Goal: Complete application form: Complete application form

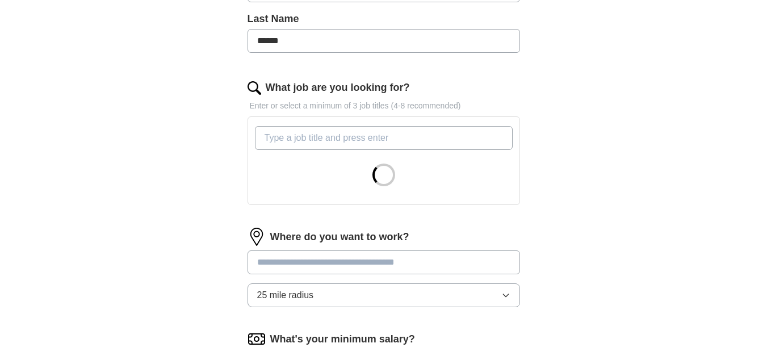
scroll to position [302, 0]
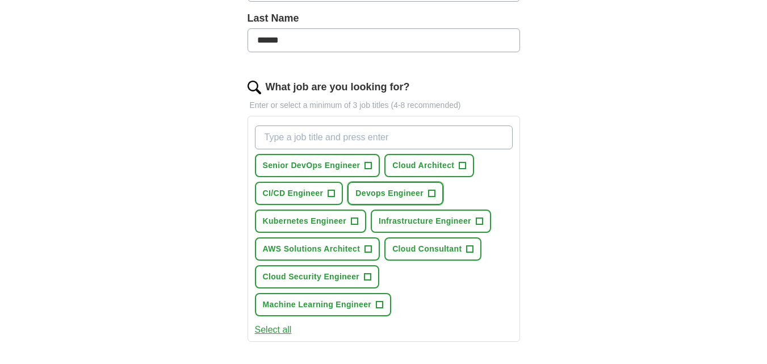
click at [433, 193] on span "+" at bounding box center [431, 193] width 7 height 9
click at [327, 199] on button "CI/CD Engineer +" at bounding box center [299, 193] width 89 height 23
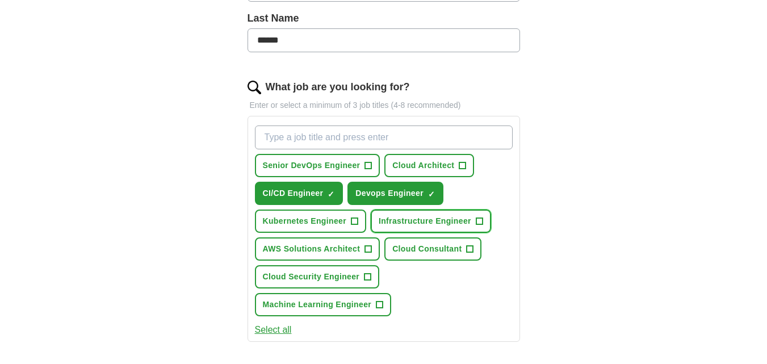
click at [477, 217] on span "+" at bounding box center [479, 221] width 7 height 9
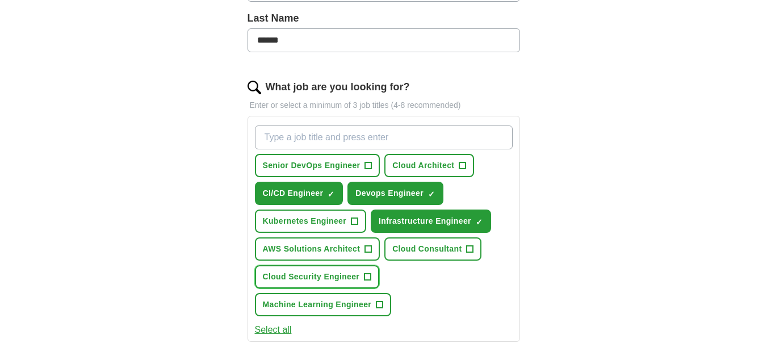
click at [370, 277] on span "+" at bounding box center [368, 277] width 7 height 9
click at [283, 329] on button "Select all" at bounding box center [273, 330] width 37 height 14
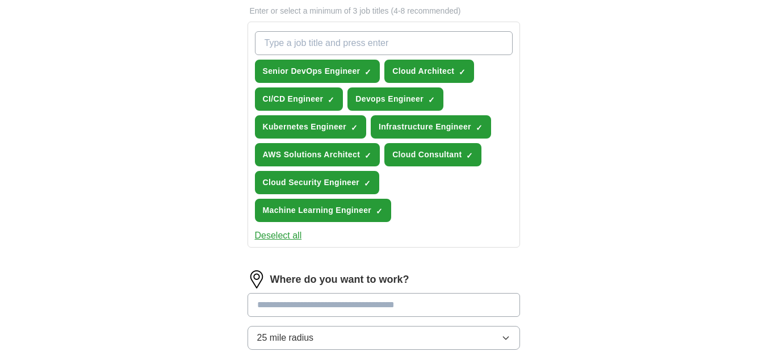
scroll to position [396, 0]
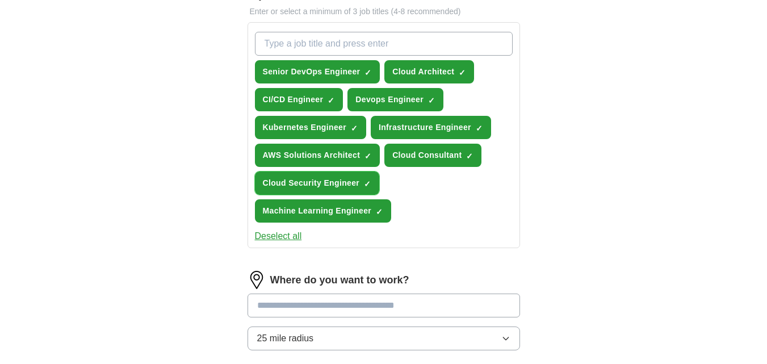
click at [0, 0] on span "×" at bounding box center [0, 0] width 0 height 0
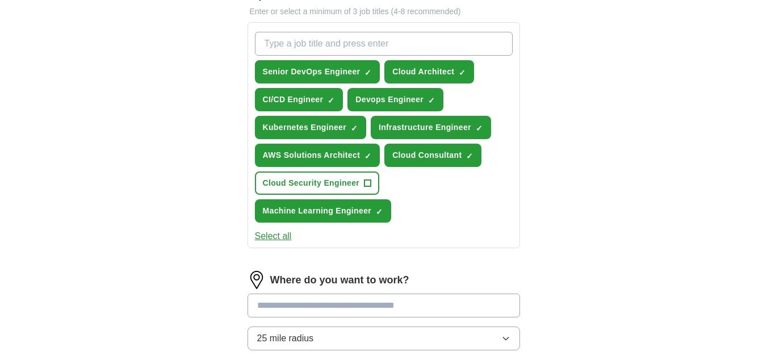
click at [463, 40] on input "What job are you looking for?" at bounding box center [384, 44] width 258 height 24
click at [270, 43] on input "cloud engineer" at bounding box center [384, 44] width 258 height 24
type input "Cloud Engineer"
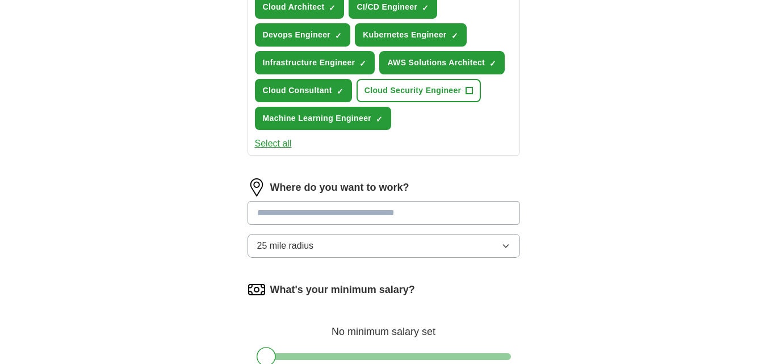
scroll to position [491, 0]
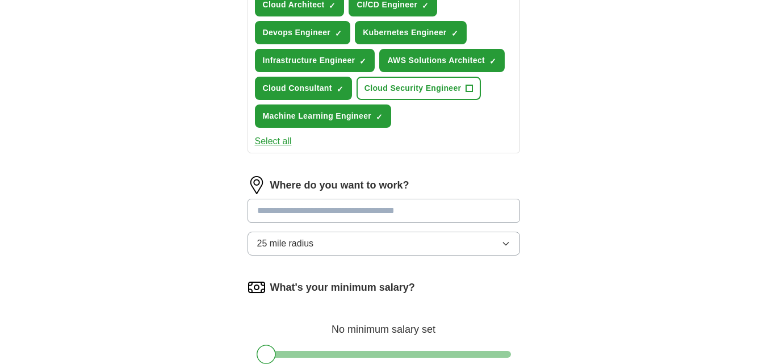
click at [452, 214] on input at bounding box center [384, 211] width 273 height 24
type input "*"
drag, startPoint x: 294, startPoint y: 208, endPoint x: 279, endPoint y: 207, distance: 14.2
click at [279, 207] on input "**********" at bounding box center [384, 211] width 273 height 24
click at [281, 207] on input "**********" at bounding box center [384, 211] width 273 height 24
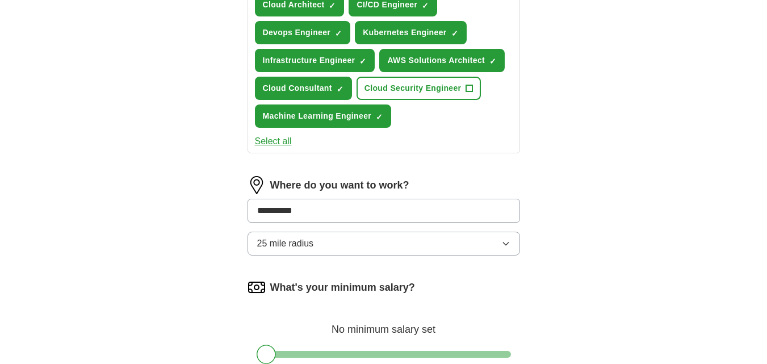
click at [349, 202] on input "**********" at bounding box center [384, 211] width 273 height 24
type input "**********"
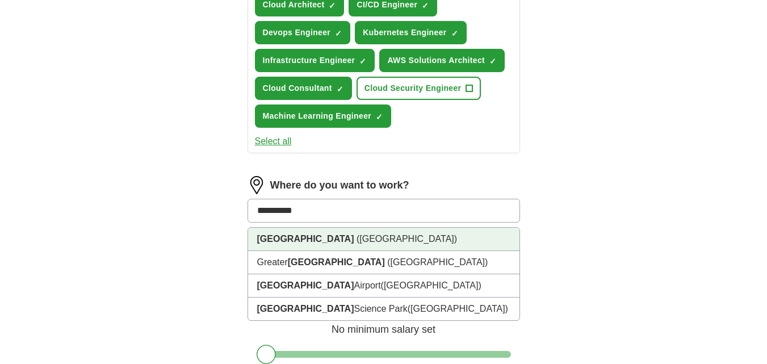
click at [357, 240] on span "([GEOGRAPHIC_DATA])" at bounding box center [407, 239] width 101 height 10
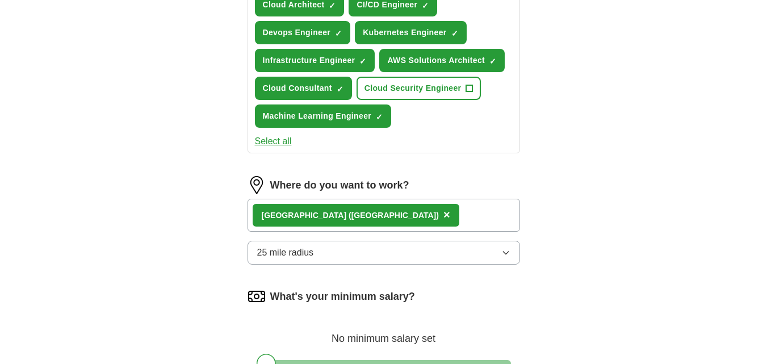
click at [440, 215] on div "[GEOGRAPHIC_DATA] ([GEOGRAPHIC_DATA]) ×" at bounding box center [384, 215] width 273 height 33
click at [446, 222] on div "[GEOGRAPHIC_DATA] ([GEOGRAPHIC_DATA]) ×" at bounding box center [384, 215] width 273 height 33
click at [436, 211] on div "[GEOGRAPHIC_DATA] ([GEOGRAPHIC_DATA]) ×" at bounding box center [384, 215] width 273 height 33
click at [400, 190] on label "Where do you want to work?" at bounding box center [339, 185] width 139 height 15
click at [396, 182] on label "Where do you want to work?" at bounding box center [339, 185] width 139 height 15
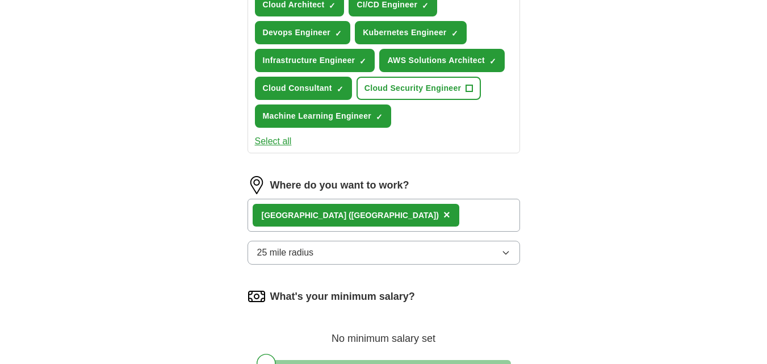
click at [445, 215] on div "[GEOGRAPHIC_DATA] ([GEOGRAPHIC_DATA]) ×" at bounding box center [384, 215] width 273 height 33
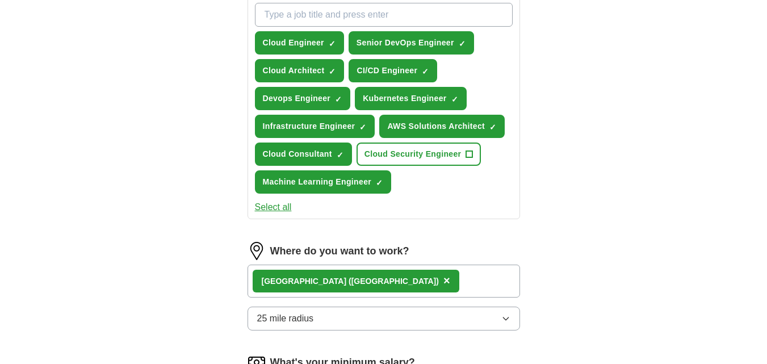
scroll to position [424, 0]
click at [369, 253] on label "Where do you want to work?" at bounding box center [339, 251] width 139 height 15
click at [473, 288] on div "[GEOGRAPHIC_DATA] ([GEOGRAPHIC_DATA]) ×" at bounding box center [384, 281] width 273 height 33
click at [477, 279] on div "[GEOGRAPHIC_DATA] ([GEOGRAPHIC_DATA]) ×" at bounding box center [384, 281] width 273 height 33
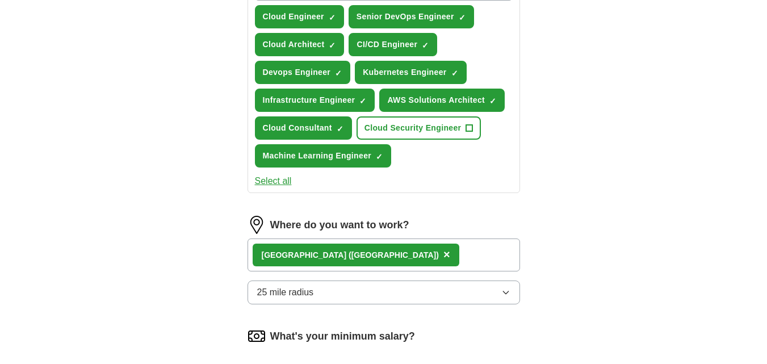
scroll to position [450, 0]
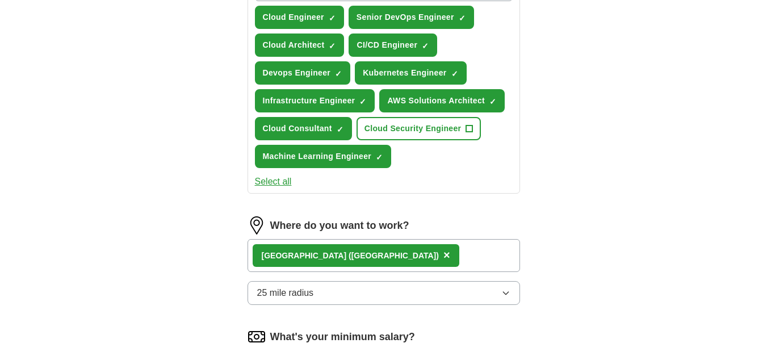
click at [450, 253] on div "[GEOGRAPHIC_DATA] ([GEOGRAPHIC_DATA]) ×" at bounding box center [384, 255] width 273 height 33
click at [371, 223] on label "Where do you want to work?" at bounding box center [339, 225] width 139 height 15
click at [448, 264] on div "[GEOGRAPHIC_DATA] ([GEOGRAPHIC_DATA]) ×" at bounding box center [384, 255] width 273 height 33
click at [434, 289] on button "25 mile radius" at bounding box center [384, 293] width 273 height 24
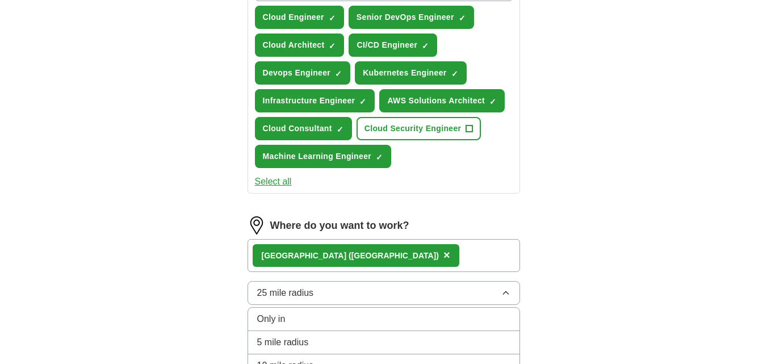
click at [583, 240] on div "**********" at bounding box center [383, 44] width 727 height 921
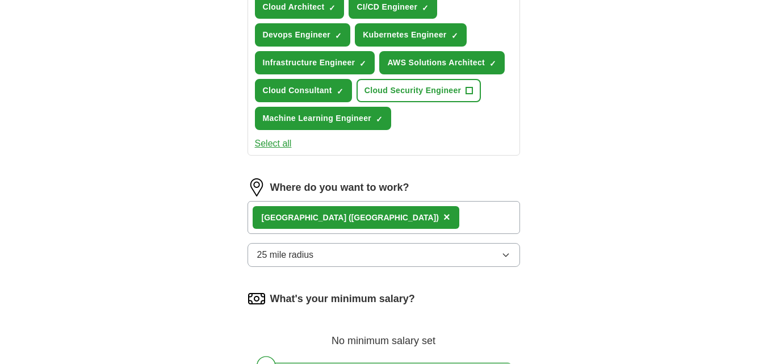
scroll to position [489, 0]
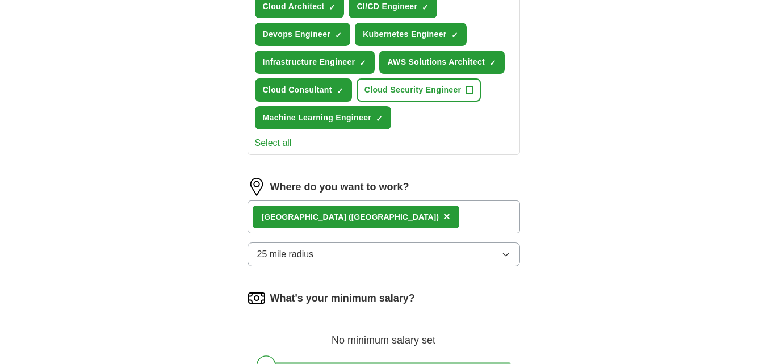
click at [482, 225] on div "[GEOGRAPHIC_DATA] ([GEOGRAPHIC_DATA]) ×" at bounding box center [384, 216] width 273 height 33
click at [481, 216] on div "[GEOGRAPHIC_DATA] ([GEOGRAPHIC_DATA]) ×" at bounding box center [384, 216] width 273 height 33
click at [444, 219] on span "×" at bounding box center [447, 216] width 7 height 12
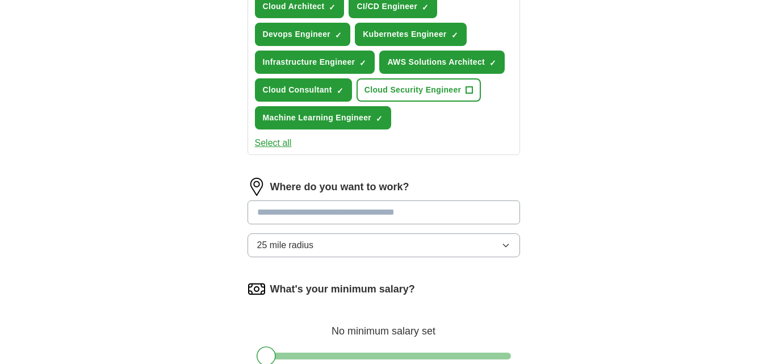
click at [411, 212] on input at bounding box center [384, 212] width 273 height 24
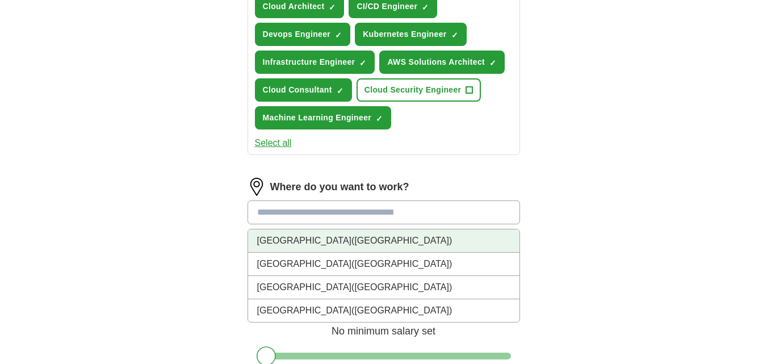
click at [366, 244] on span "([GEOGRAPHIC_DATA])" at bounding box center [402, 241] width 101 height 10
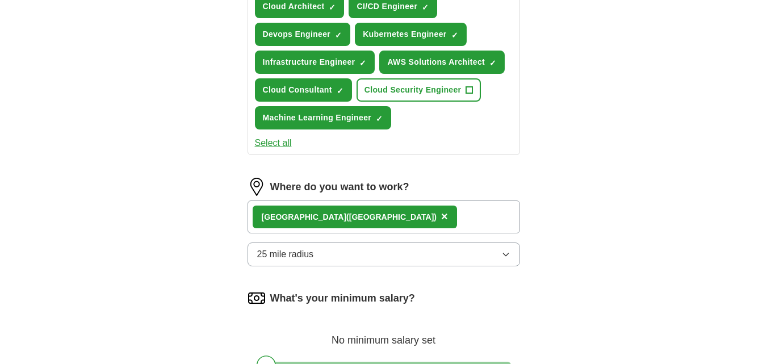
click at [470, 212] on div "[GEOGRAPHIC_DATA] ([GEOGRAPHIC_DATA]) ×" at bounding box center [384, 216] width 273 height 33
click at [459, 214] on div "[GEOGRAPHIC_DATA] ([GEOGRAPHIC_DATA]) ×" at bounding box center [384, 216] width 273 height 33
click at [355, 222] on div "[GEOGRAPHIC_DATA] ([GEOGRAPHIC_DATA])" at bounding box center [350, 217] width 176 height 12
click at [354, 215] on span "([GEOGRAPHIC_DATA])" at bounding box center [391, 216] width 90 height 9
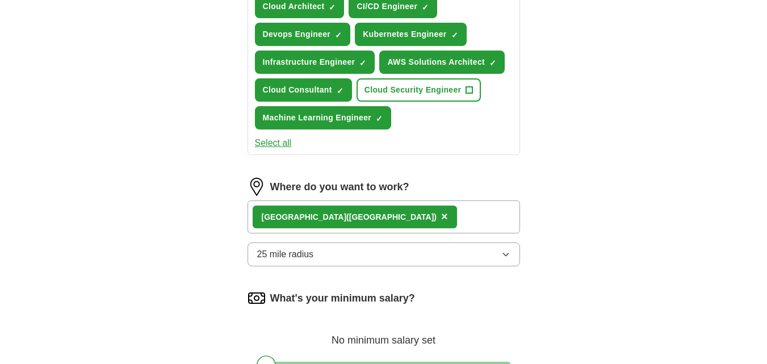
click at [371, 214] on span "([GEOGRAPHIC_DATA])" at bounding box center [391, 216] width 90 height 9
click at [466, 219] on div "[GEOGRAPHIC_DATA] ([GEOGRAPHIC_DATA]) ×" at bounding box center [384, 216] width 273 height 33
click at [467, 214] on div "[GEOGRAPHIC_DATA] ([GEOGRAPHIC_DATA]) ×" at bounding box center [384, 216] width 273 height 33
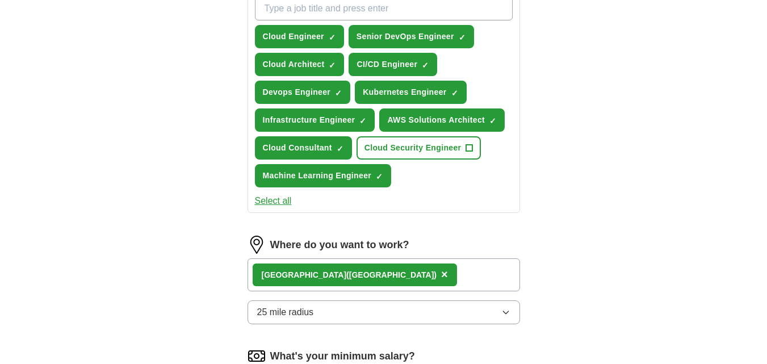
scroll to position [432, 0]
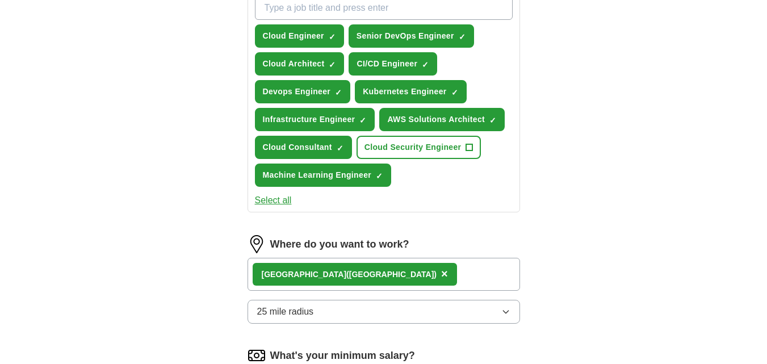
click at [462, 267] on div "[GEOGRAPHIC_DATA] ([GEOGRAPHIC_DATA]) ×" at bounding box center [384, 274] width 273 height 33
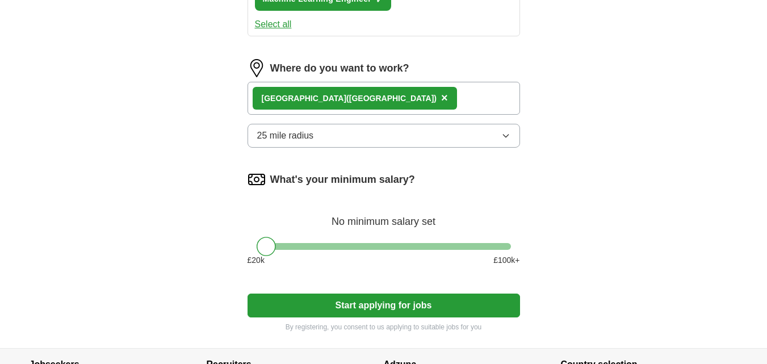
scroll to position [608, 0]
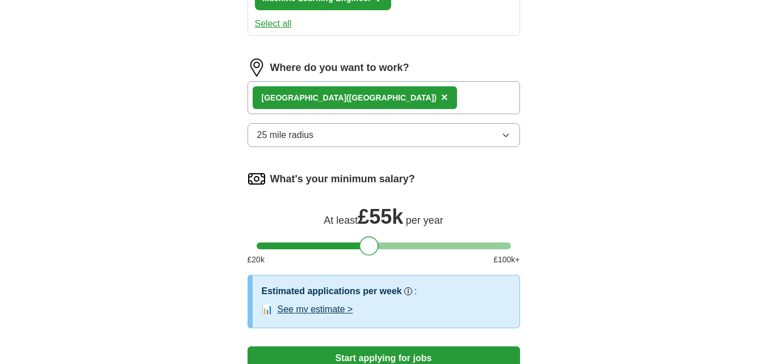
drag, startPoint x: 265, startPoint y: 247, endPoint x: 367, endPoint y: 243, distance: 102.9
click at [367, 243] on div at bounding box center [369, 245] width 19 height 19
drag, startPoint x: 367, startPoint y: 243, endPoint x: 361, endPoint y: 243, distance: 6.2
click at [361, 243] on div at bounding box center [362, 245] width 19 height 19
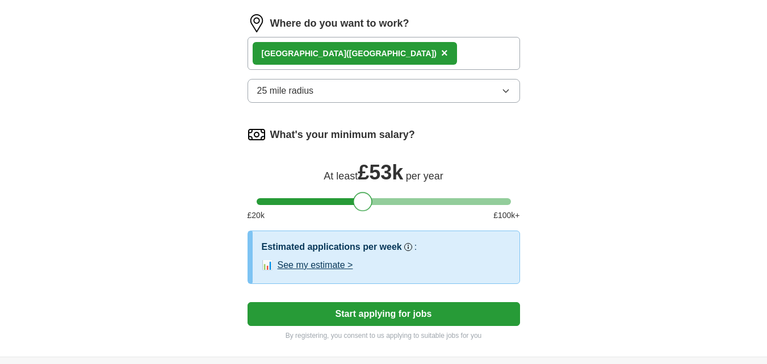
scroll to position [653, 0]
click at [346, 264] on button "See my estimate >" at bounding box center [316, 265] width 76 height 14
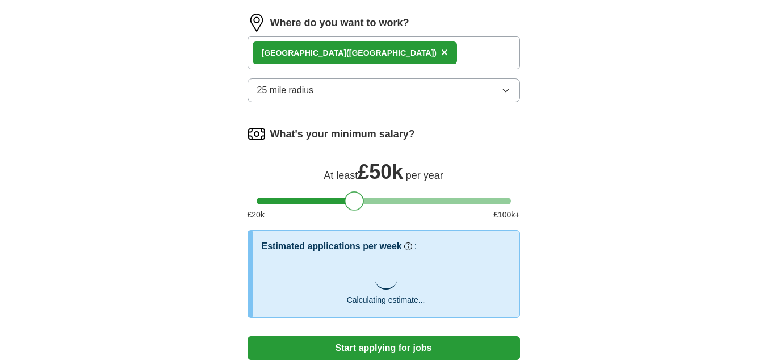
drag, startPoint x: 365, startPoint y: 204, endPoint x: 356, endPoint y: 204, distance: 9.7
click at [356, 204] on div at bounding box center [354, 200] width 19 height 19
drag, startPoint x: 356, startPoint y: 205, endPoint x: 371, endPoint y: 204, distance: 14.8
click at [371, 204] on div at bounding box center [369, 200] width 19 height 19
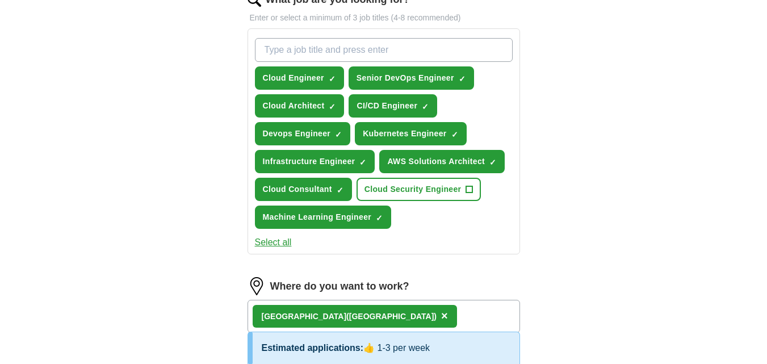
scroll to position [387, 0]
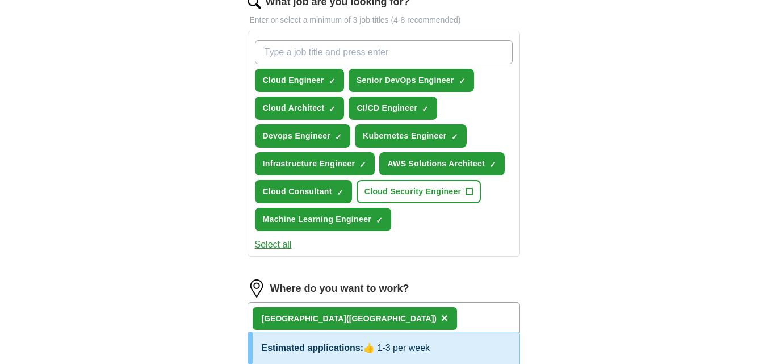
click at [416, 55] on input "What job are you looking for?" at bounding box center [384, 52] width 258 height 24
type input "Platform Engineer"
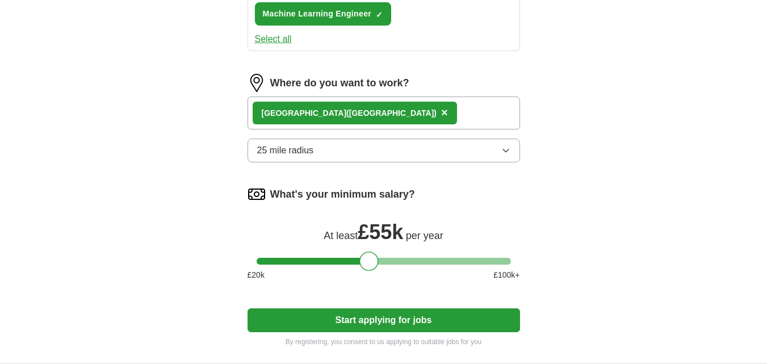
scroll to position [620, 0]
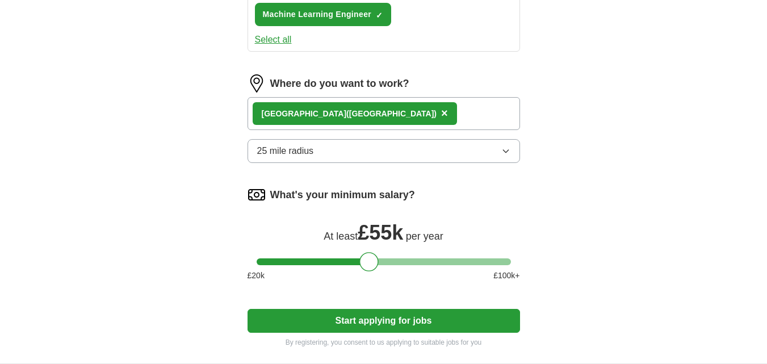
click at [474, 110] on div "Where do you want to work? [GEOGRAPHIC_DATA] ([GEOGRAPHIC_DATA]) × 25 mile radi…" at bounding box center [384, 123] width 273 height 98
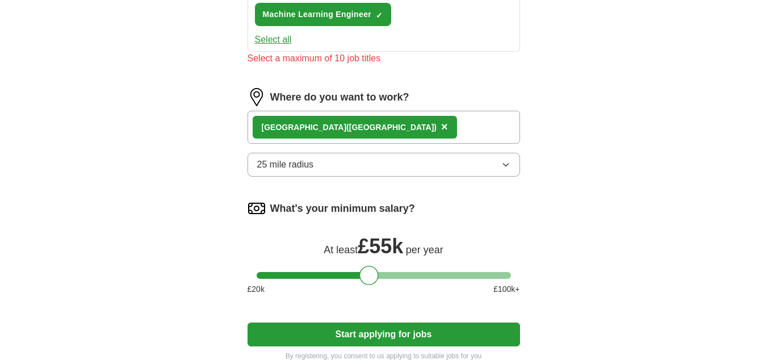
click at [483, 128] on div "[GEOGRAPHIC_DATA] ([GEOGRAPHIC_DATA]) ×" at bounding box center [384, 127] width 273 height 33
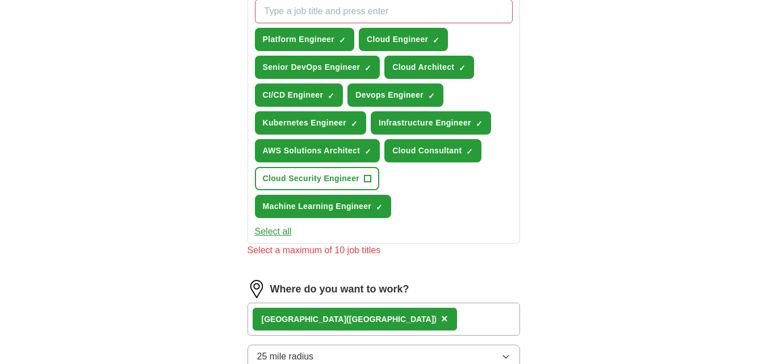
scroll to position [385, 0]
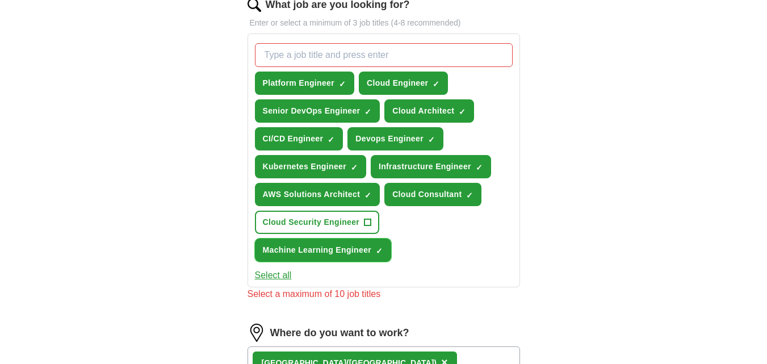
click at [0, 0] on span "×" at bounding box center [0, 0] width 0 height 0
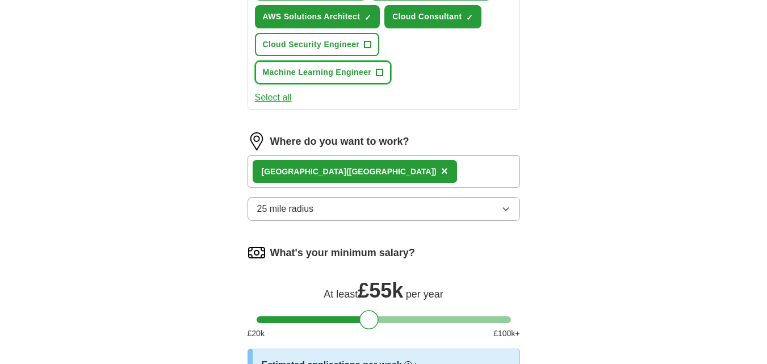
scroll to position [562, 0]
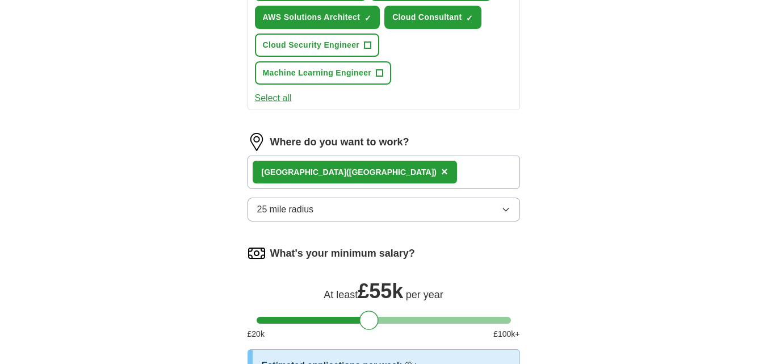
click at [466, 169] on div "[GEOGRAPHIC_DATA] ([GEOGRAPHIC_DATA]) ×" at bounding box center [384, 172] width 273 height 33
click at [471, 174] on div "[GEOGRAPHIC_DATA] ([GEOGRAPHIC_DATA]) ×" at bounding box center [384, 172] width 273 height 33
click at [498, 205] on button "25 mile radius" at bounding box center [384, 210] width 273 height 24
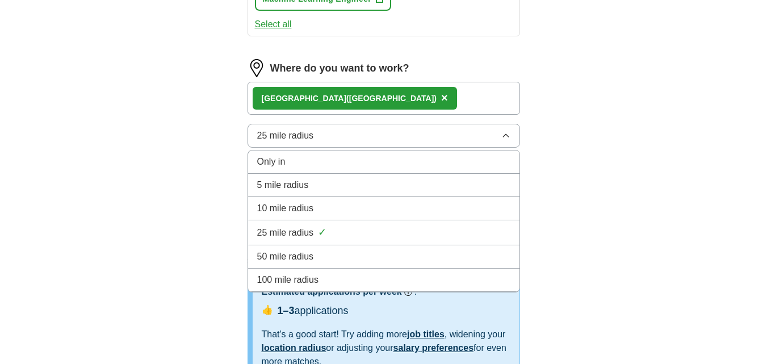
scroll to position [637, 0]
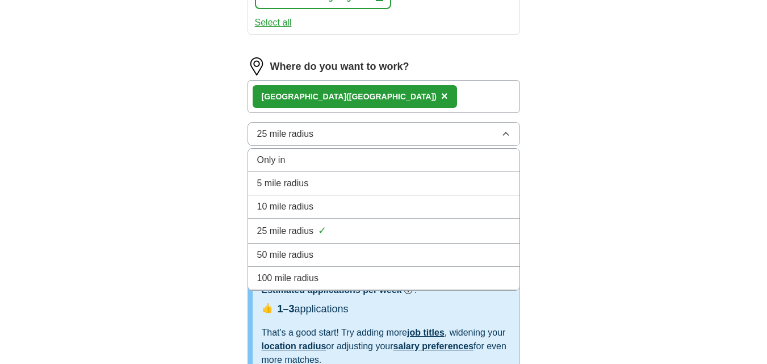
click at [469, 278] on div "100 mile radius" at bounding box center [383, 278] width 253 height 14
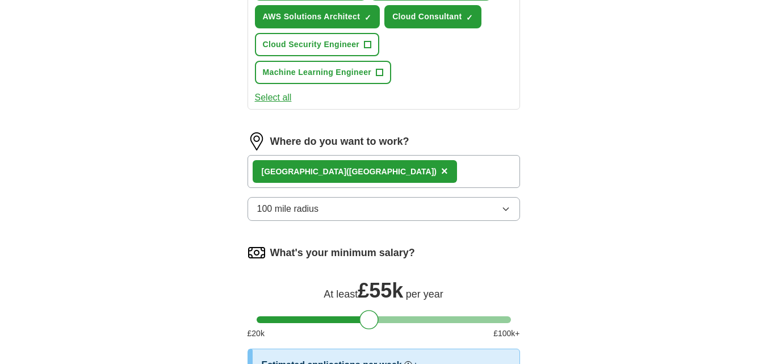
scroll to position [562, 0]
click at [481, 174] on div "[GEOGRAPHIC_DATA] ([GEOGRAPHIC_DATA]) ×" at bounding box center [384, 172] width 273 height 33
click at [486, 169] on div "[GEOGRAPHIC_DATA] ([GEOGRAPHIC_DATA]) ×" at bounding box center [384, 172] width 273 height 33
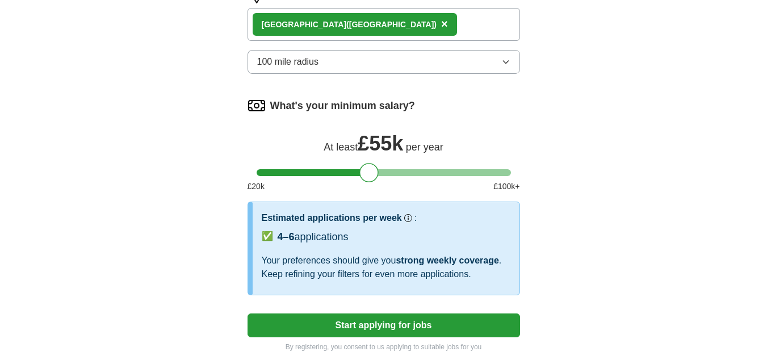
scroll to position [710, 0]
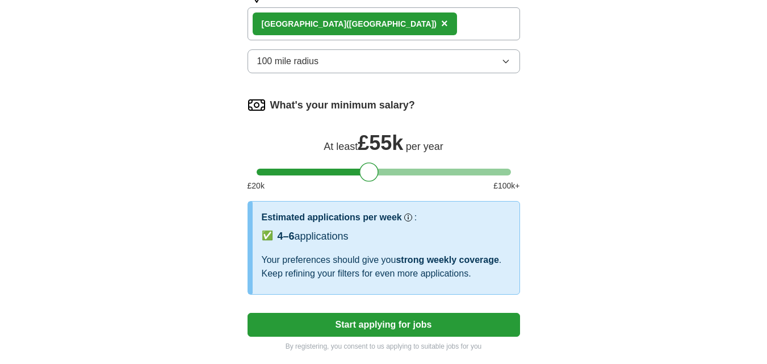
click at [483, 326] on button "Start applying for jobs" at bounding box center [384, 325] width 273 height 24
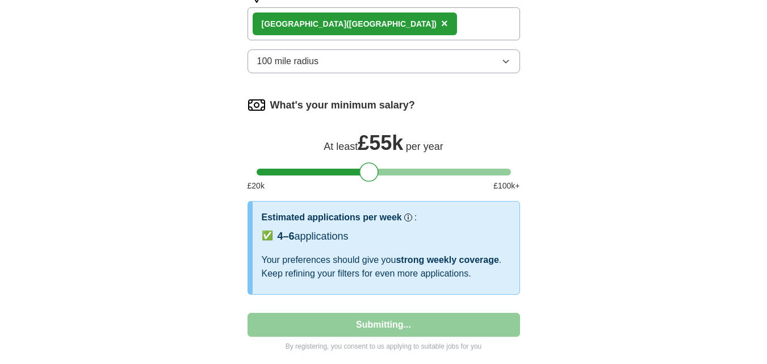
select select "**"
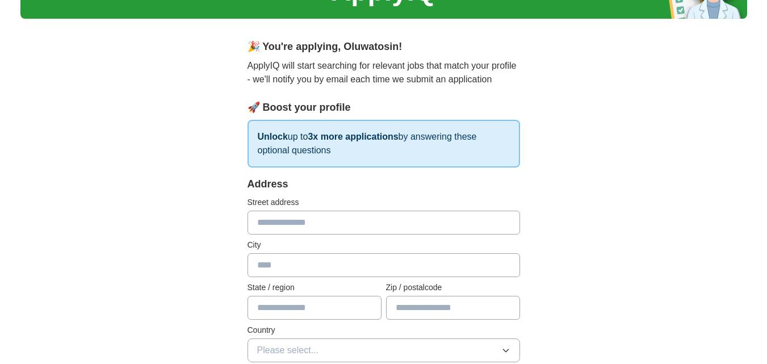
scroll to position [73, 0]
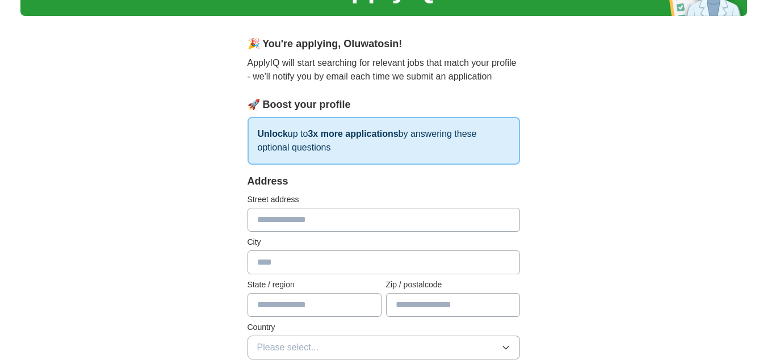
click at [494, 222] on input "text" at bounding box center [384, 220] width 273 height 24
type input "**********"
type input "********"
type input "*******"
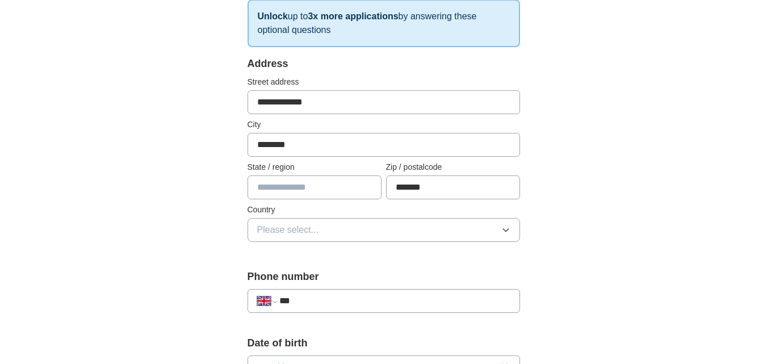
scroll to position [191, 0]
click at [490, 231] on button "Please select..." at bounding box center [384, 230] width 273 height 24
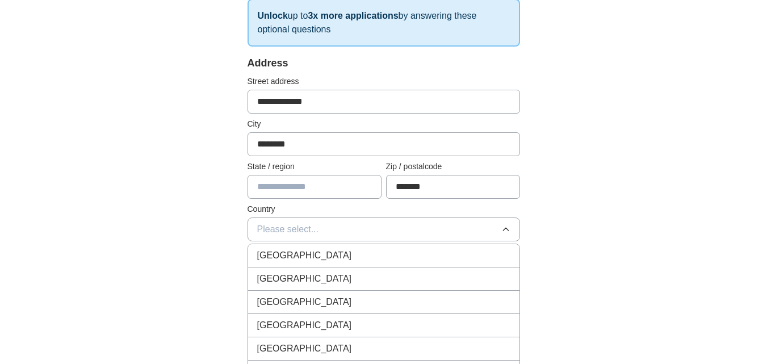
click at [459, 254] on div "[GEOGRAPHIC_DATA]" at bounding box center [383, 256] width 253 height 14
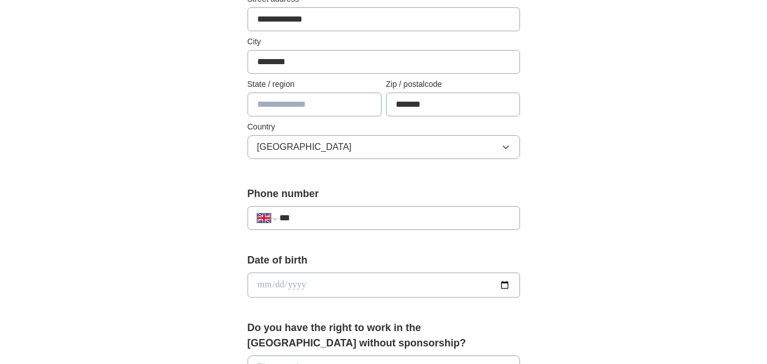
scroll to position [274, 0]
click at [495, 227] on div "**********" at bounding box center [384, 218] width 273 height 24
click at [487, 220] on input "***" at bounding box center [394, 218] width 231 height 14
click at [590, 233] on div "**********" at bounding box center [383, 269] width 727 height 1019
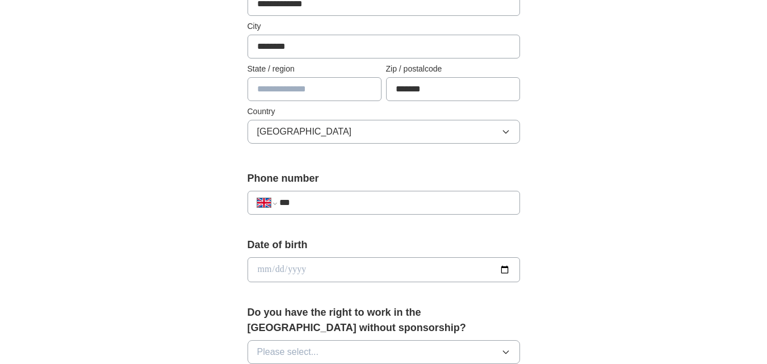
scroll to position [290, 0]
click at [506, 271] on input "date" at bounding box center [384, 268] width 273 height 25
drag, startPoint x: 346, startPoint y: 273, endPoint x: 342, endPoint y: 264, distance: 10.2
click at [342, 264] on input "date" at bounding box center [384, 268] width 273 height 25
type input "**********"
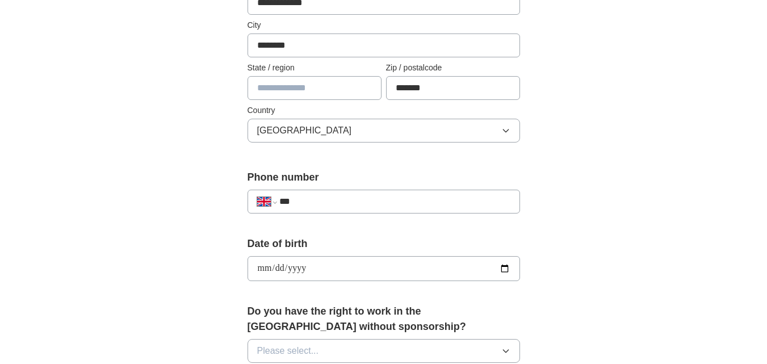
click at [496, 353] on button "Please select..." at bounding box center [384, 351] width 273 height 24
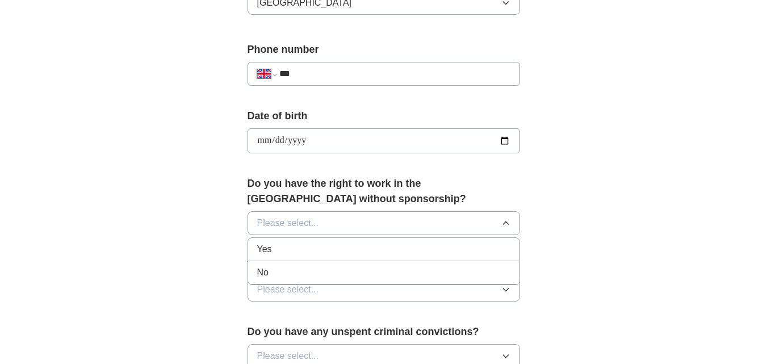
scroll to position [419, 0]
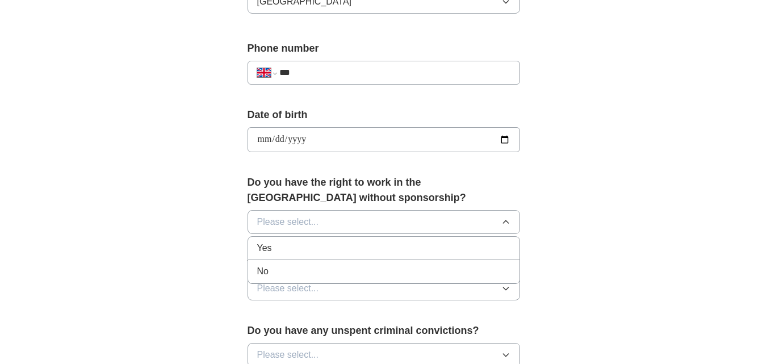
click at [402, 251] on div "Yes" at bounding box center [383, 248] width 253 height 14
click at [506, 289] on icon "button" at bounding box center [506, 288] width 9 height 9
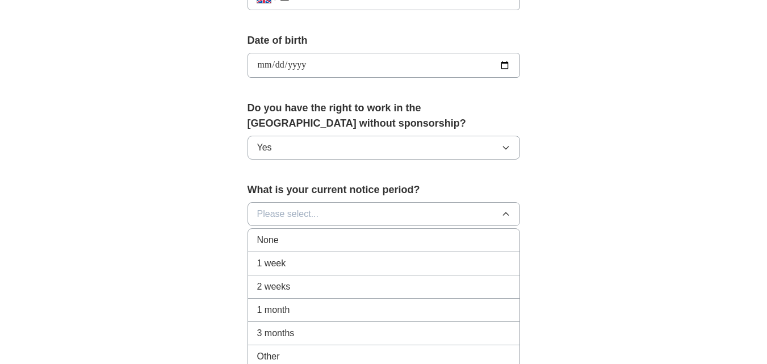
scroll to position [495, 0]
click at [446, 311] on div "1 month" at bounding box center [383, 309] width 253 height 14
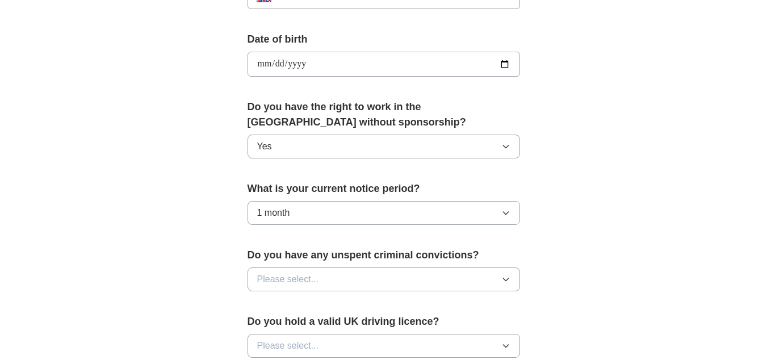
click at [507, 277] on icon "button" at bounding box center [506, 279] width 9 height 9
click at [465, 331] on div "No" at bounding box center [383, 329] width 253 height 14
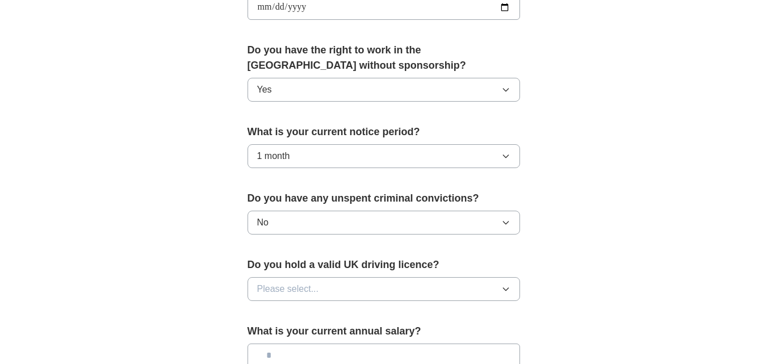
scroll to position [555, 0]
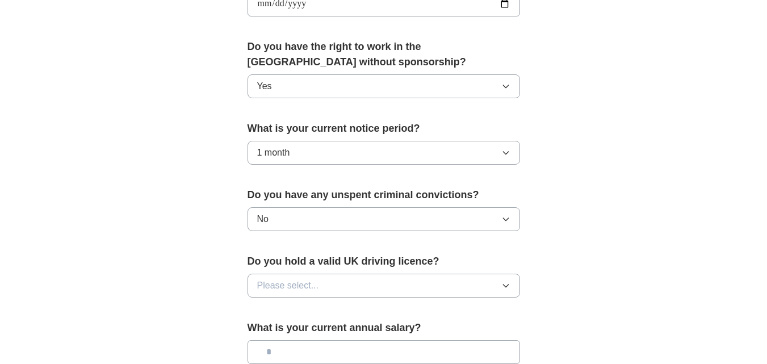
click at [499, 277] on button "Please select..." at bounding box center [384, 286] width 273 height 24
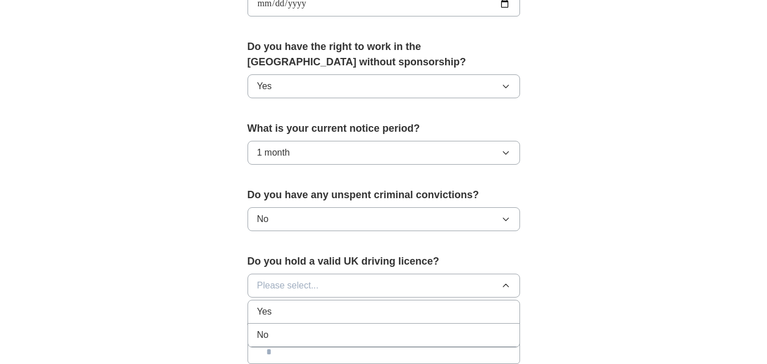
click at [466, 310] on div "Yes" at bounding box center [383, 312] width 253 height 14
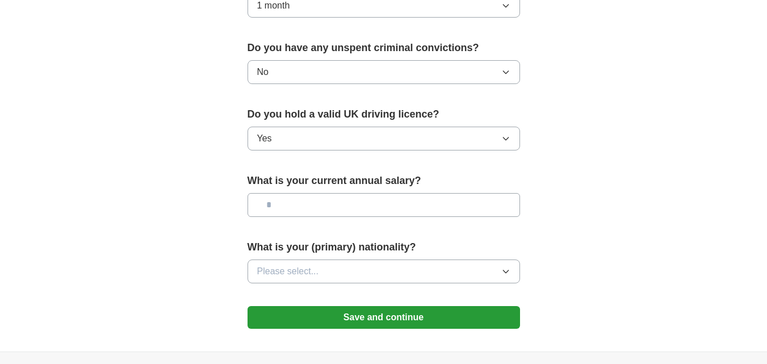
scroll to position [704, 0]
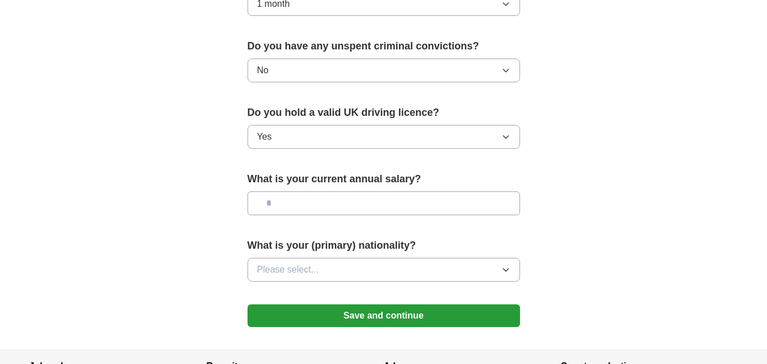
click at [510, 273] on button "Please select..." at bounding box center [384, 270] width 273 height 24
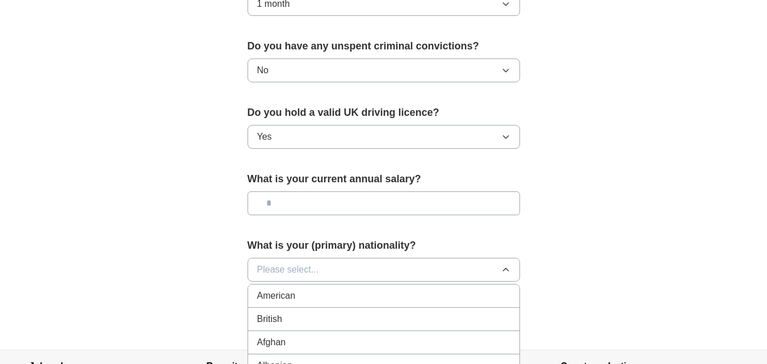
click at [389, 266] on button "Please select..." at bounding box center [384, 270] width 273 height 24
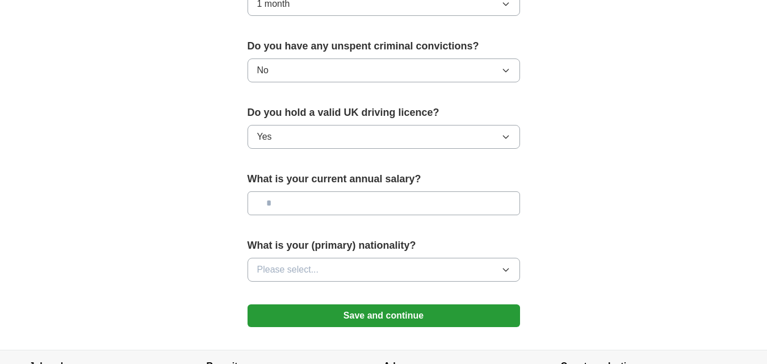
click at [389, 266] on button "Please select..." at bounding box center [384, 270] width 273 height 24
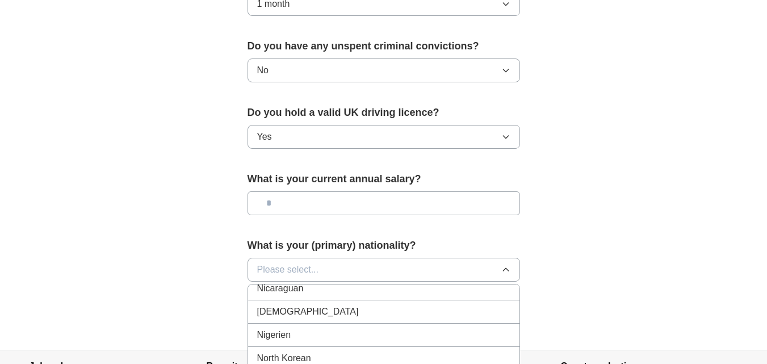
scroll to position [2989, 0]
click at [370, 308] on div "[DEMOGRAPHIC_DATA]" at bounding box center [383, 311] width 253 height 14
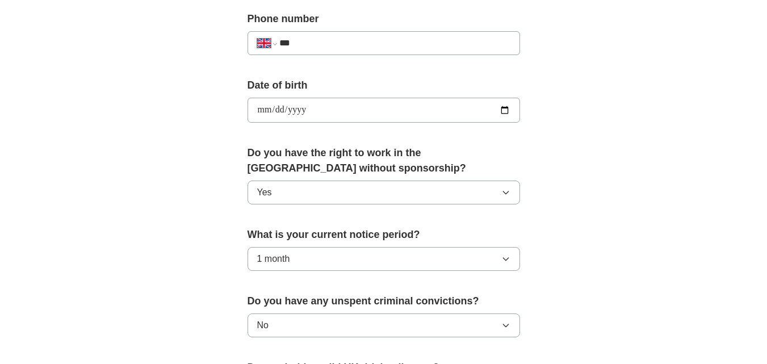
scroll to position [449, 0]
click at [499, 256] on button "1 month" at bounding box center [384, 259] width 273 height 24
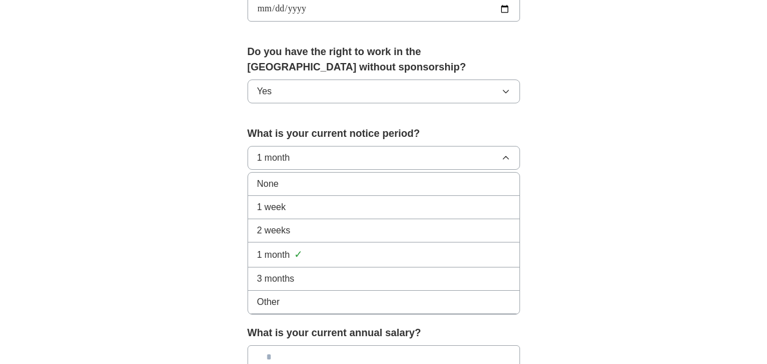
scroll to position [549, 0]
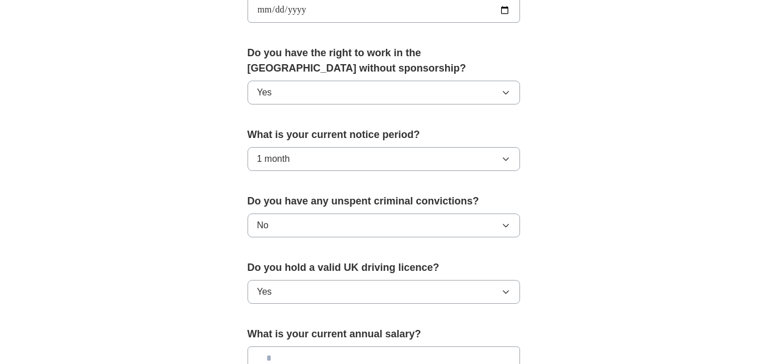
click at [506, 153] on button "1 month" at bounding box center [384, 159] width 273 height 24
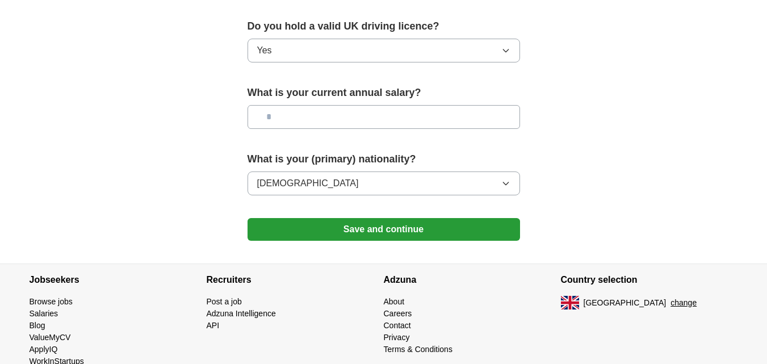
scroll to position [816, 0]
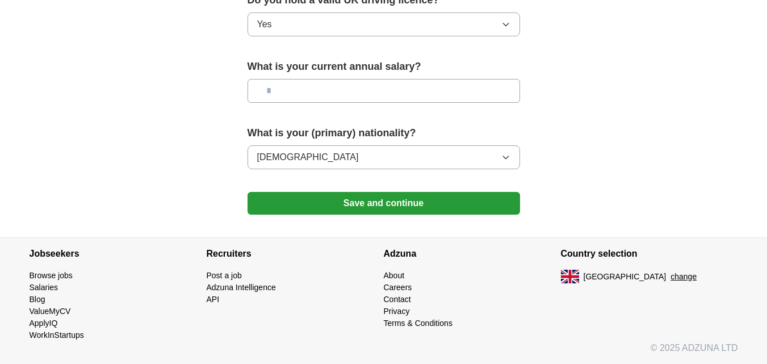
click at [471, 206] on button "Save and continue" at bounding box center [384, 203] width 273 height 23
